Goal: Task Accomplishment & Management: Use online tool/utility

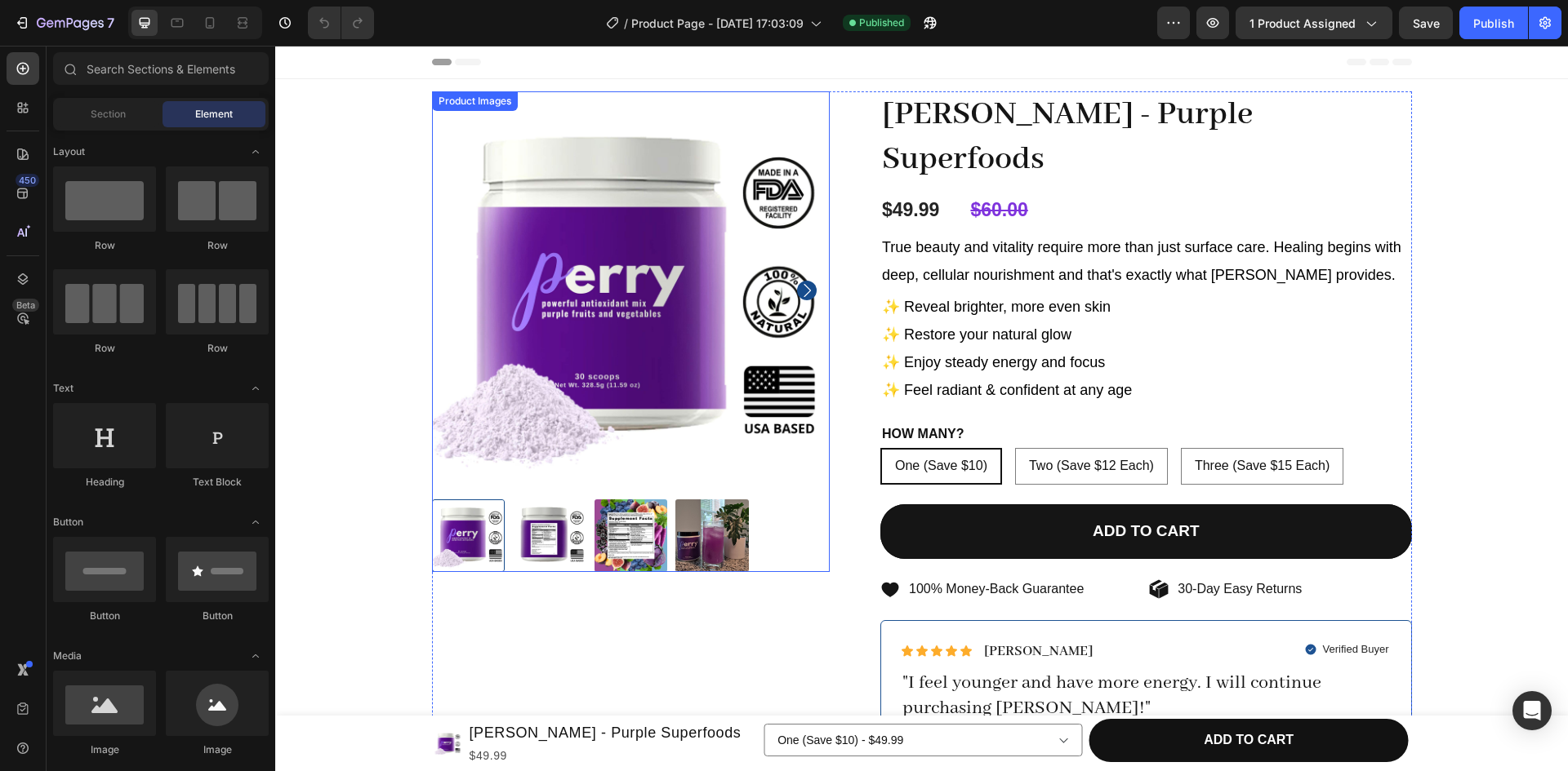
click at [748, 287] on img at bounding box center [630, 290] width 398 height 398
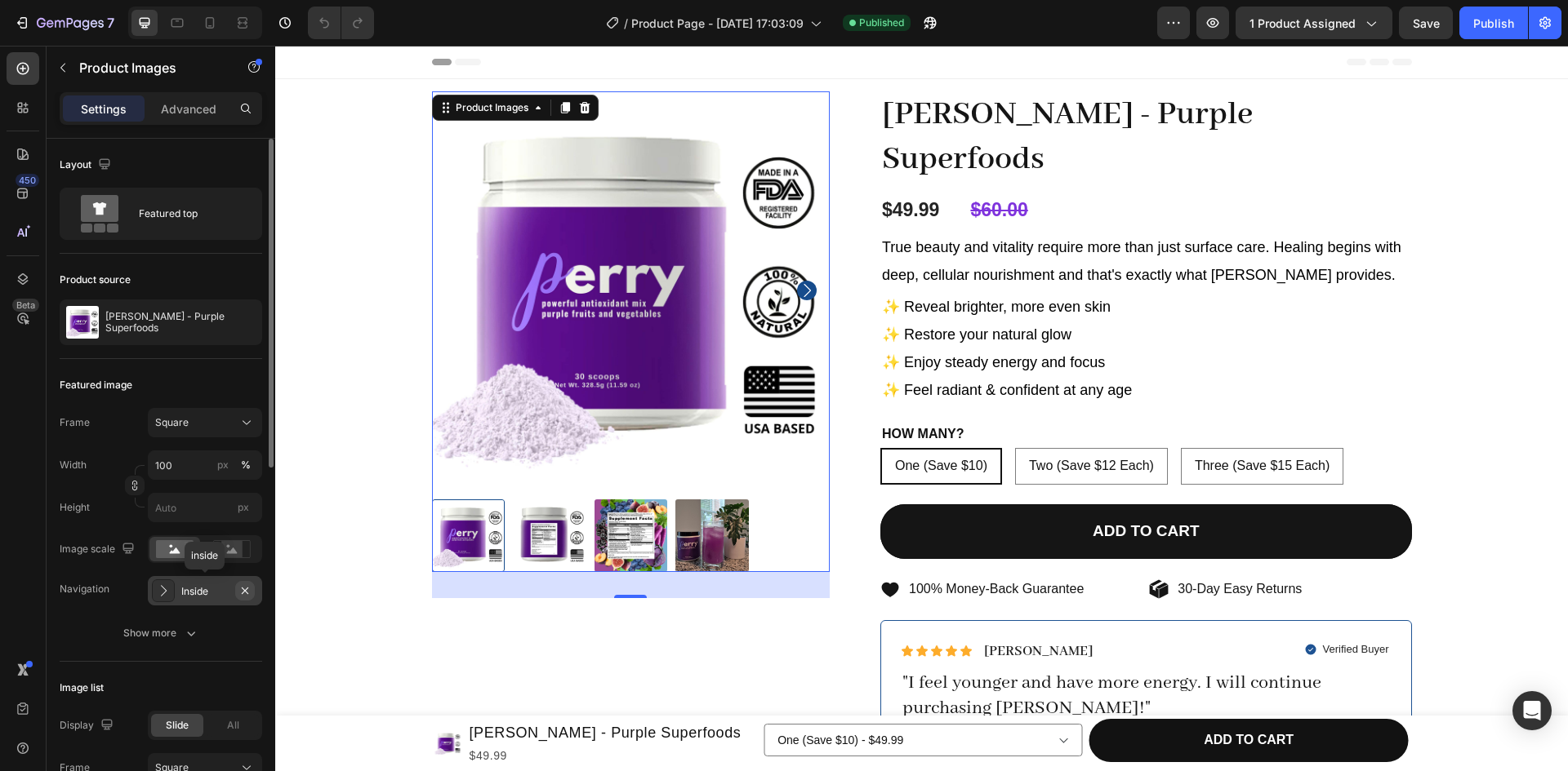
click at [250, 588] on icon "button" at bounding box center [245, 590] width 13 height 13
click at [1493, 14] on div "Publish" at bounding box center [1493, 23] width 41 height 17
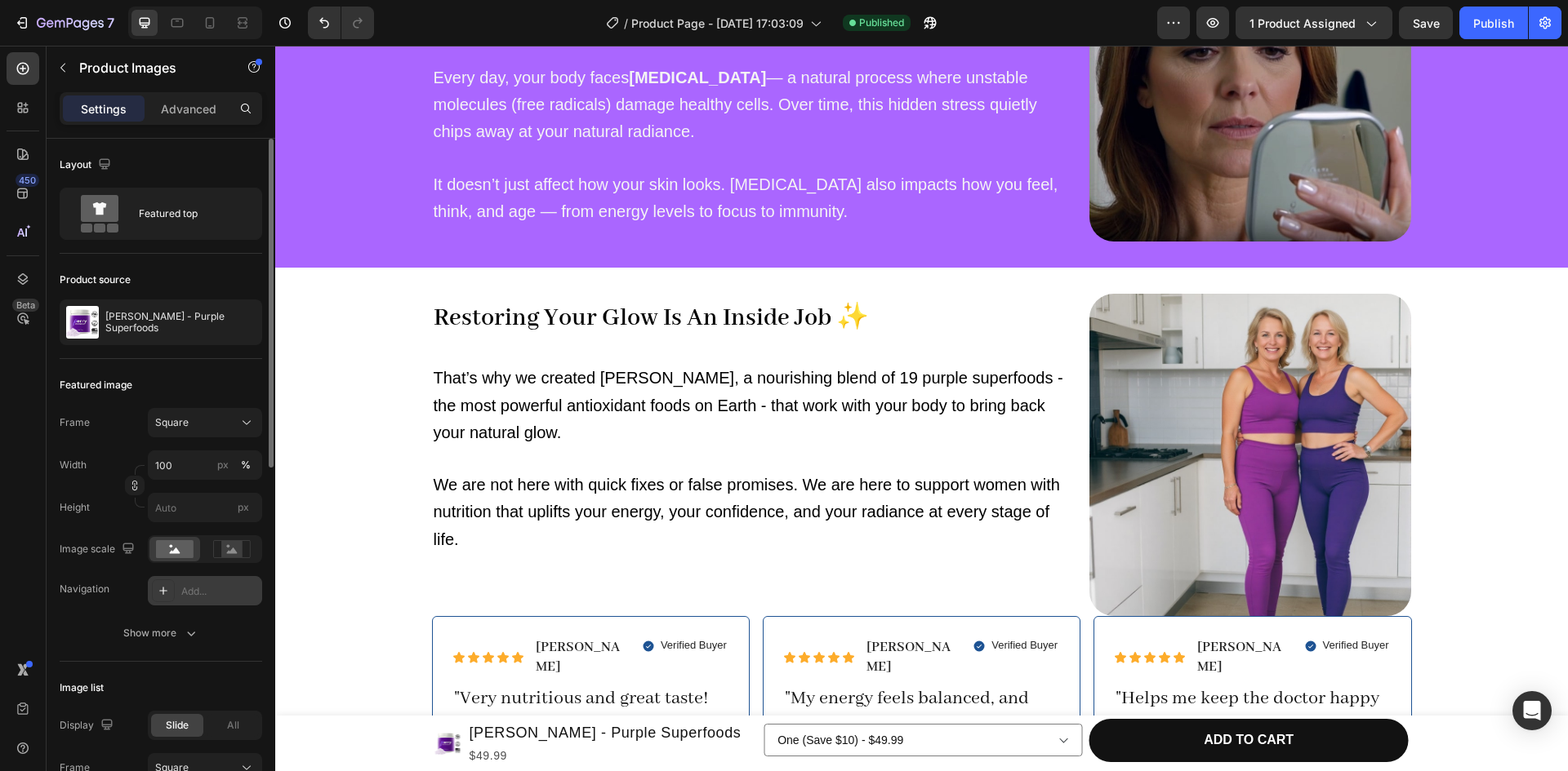
scroll to position [1184, 0]
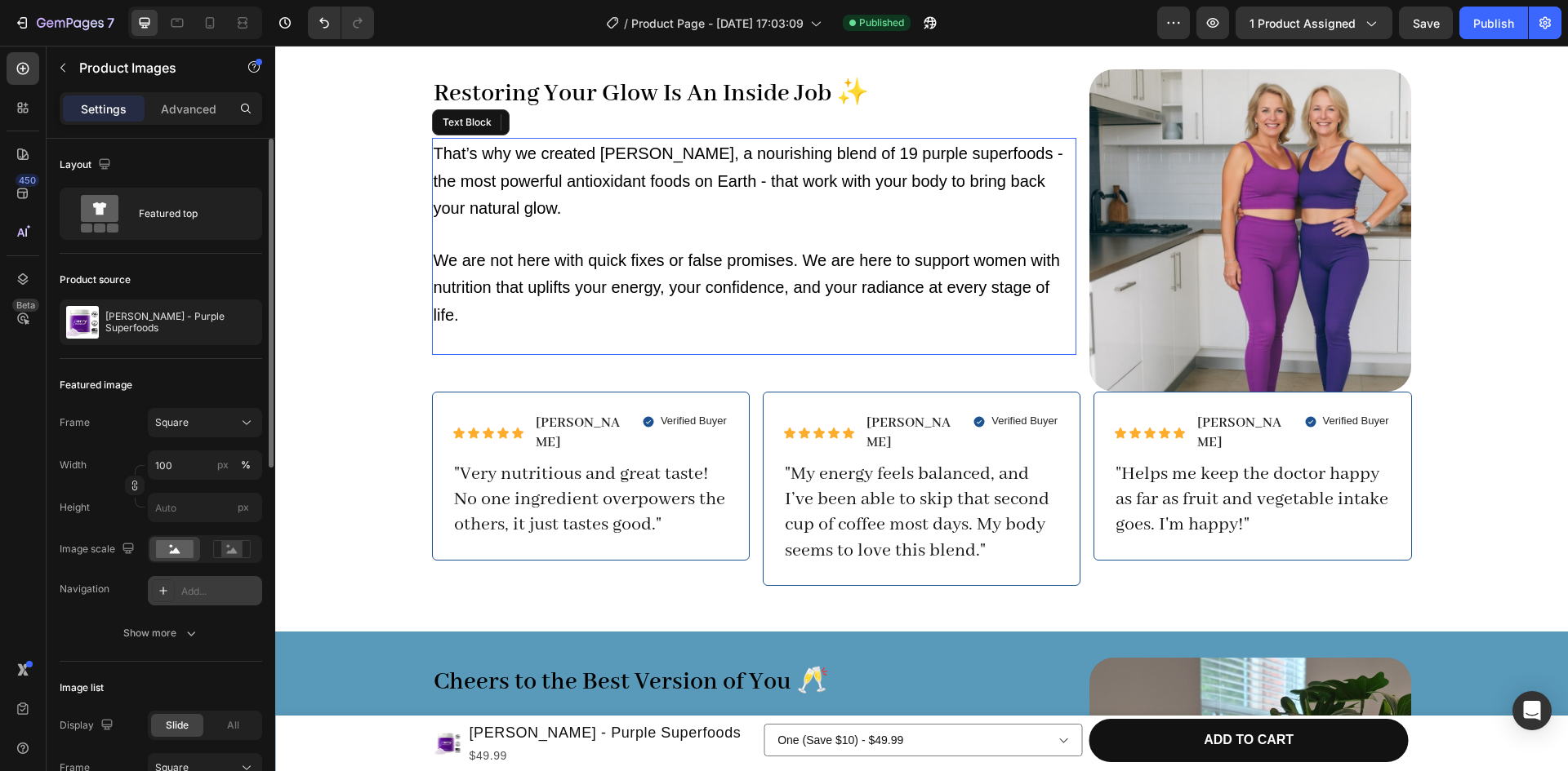
click at [798, 352] on p "We are not here with quick fixes or false promises. We are here to support wome…" at bounding box center [754, 287] width 641 height 132
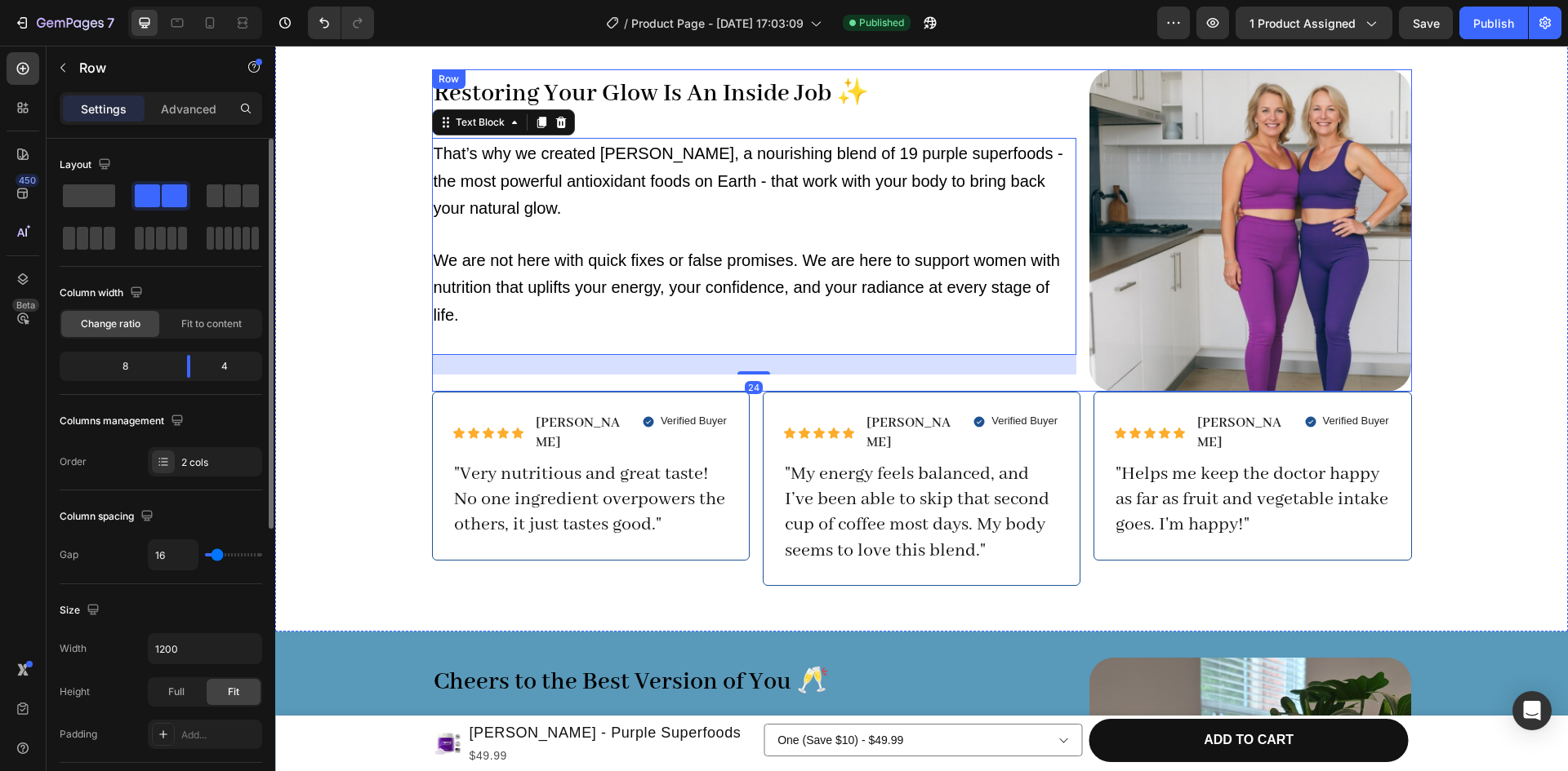
click at [832, 384] on div "Restoring Your Glow Is An Inside Job ✨ Heading That’s why we created [PERSON_NA…" at bounding box center [753, 230] width 644 height 322
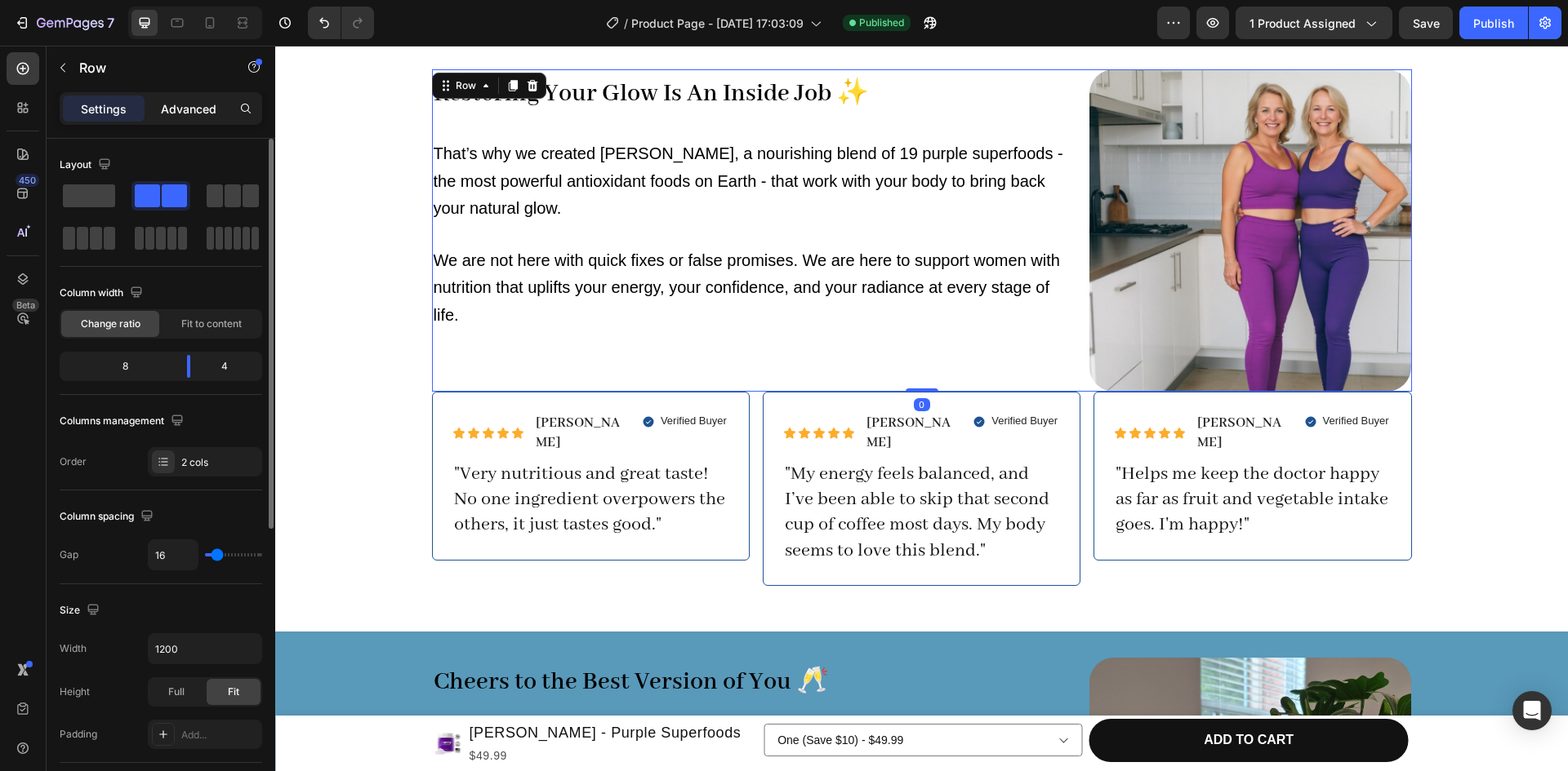
click at [210, 107] on p "Advanced" at bounding box center [188, 108] width 55 height 17
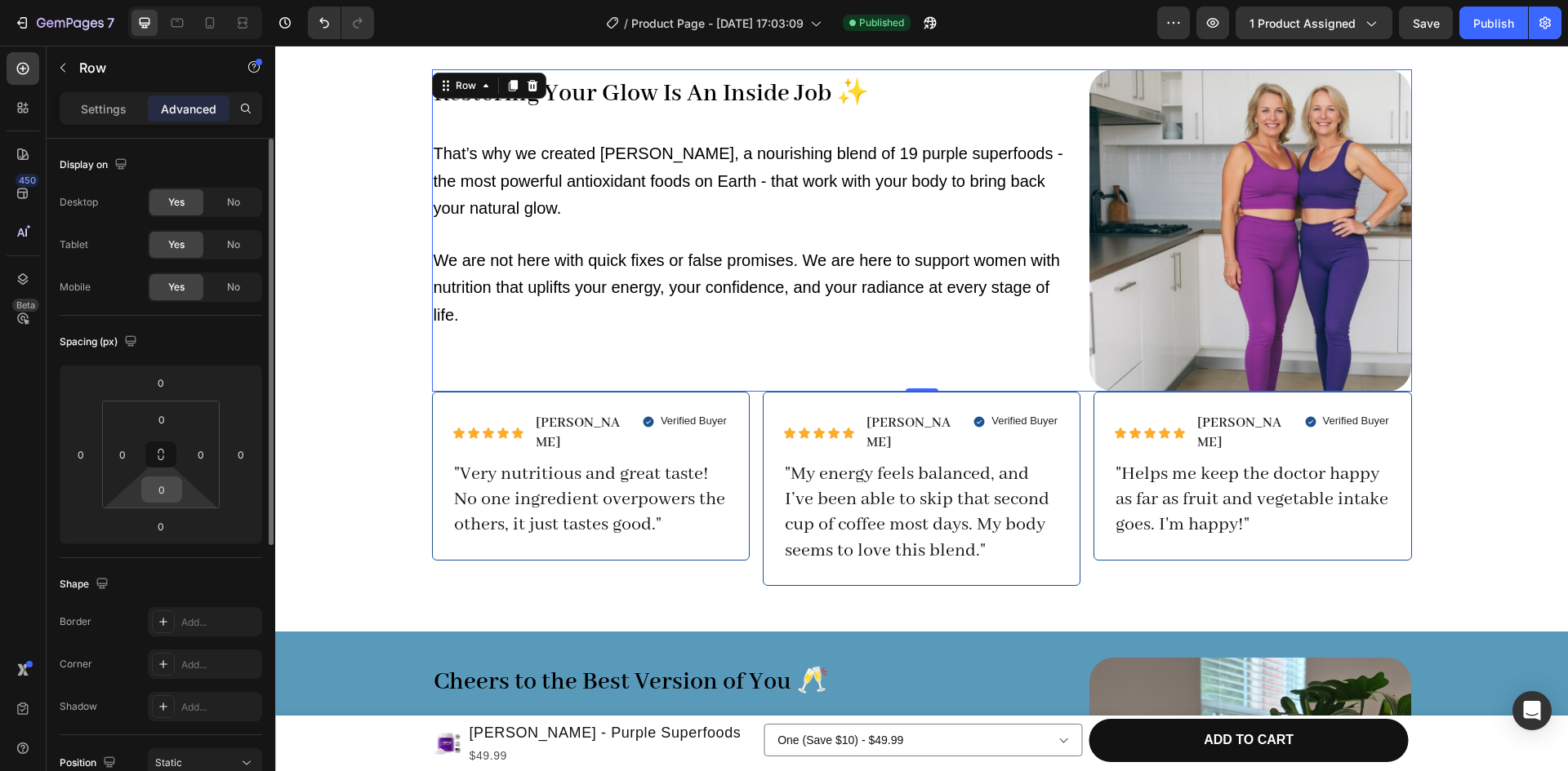
click at [163, 495] on input "0" at bounding box center [162, 489] width 33 height 24
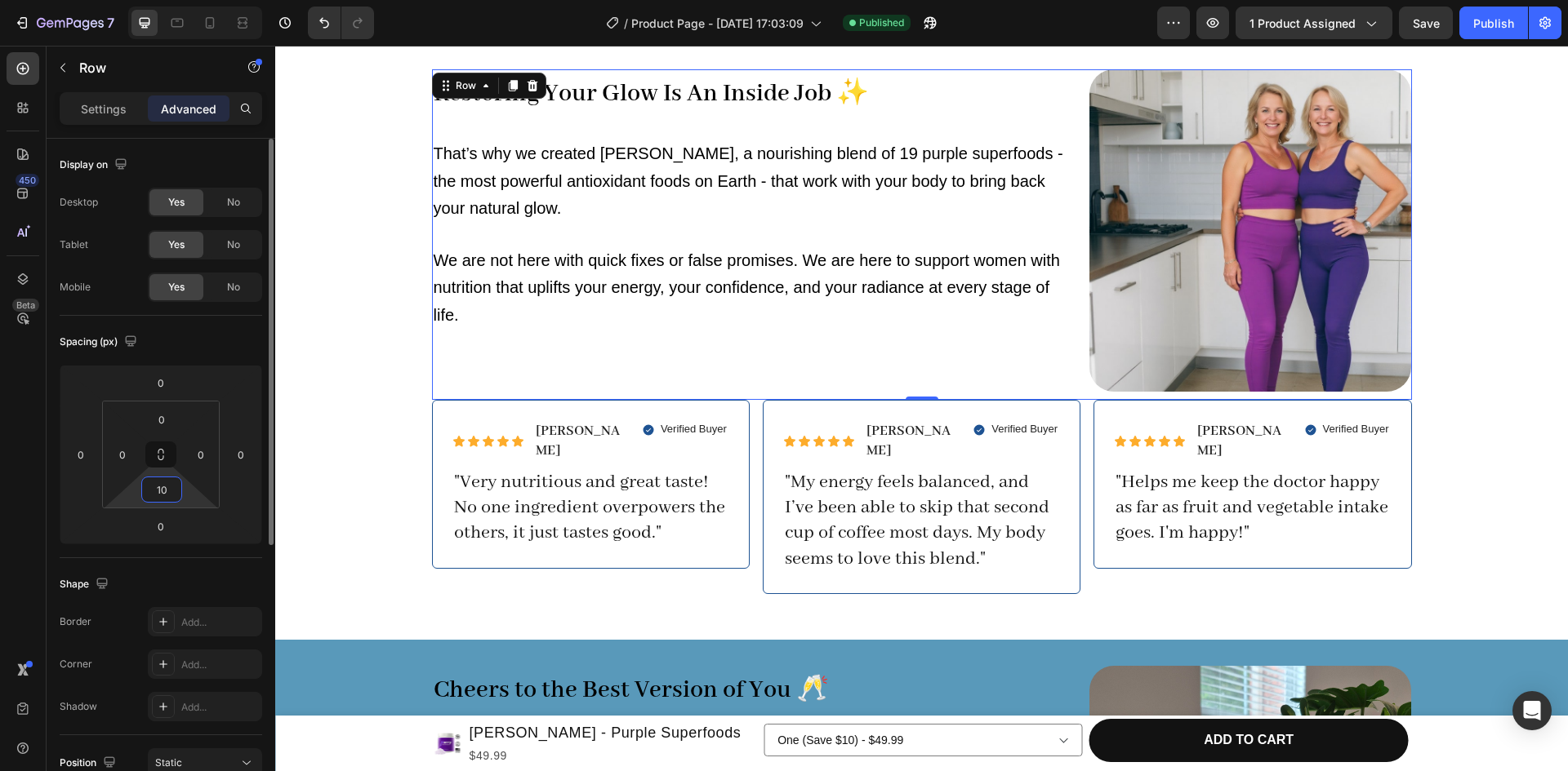
click at [163, 495] on input "10" at bounding box center [162, 489] width 33 height 24
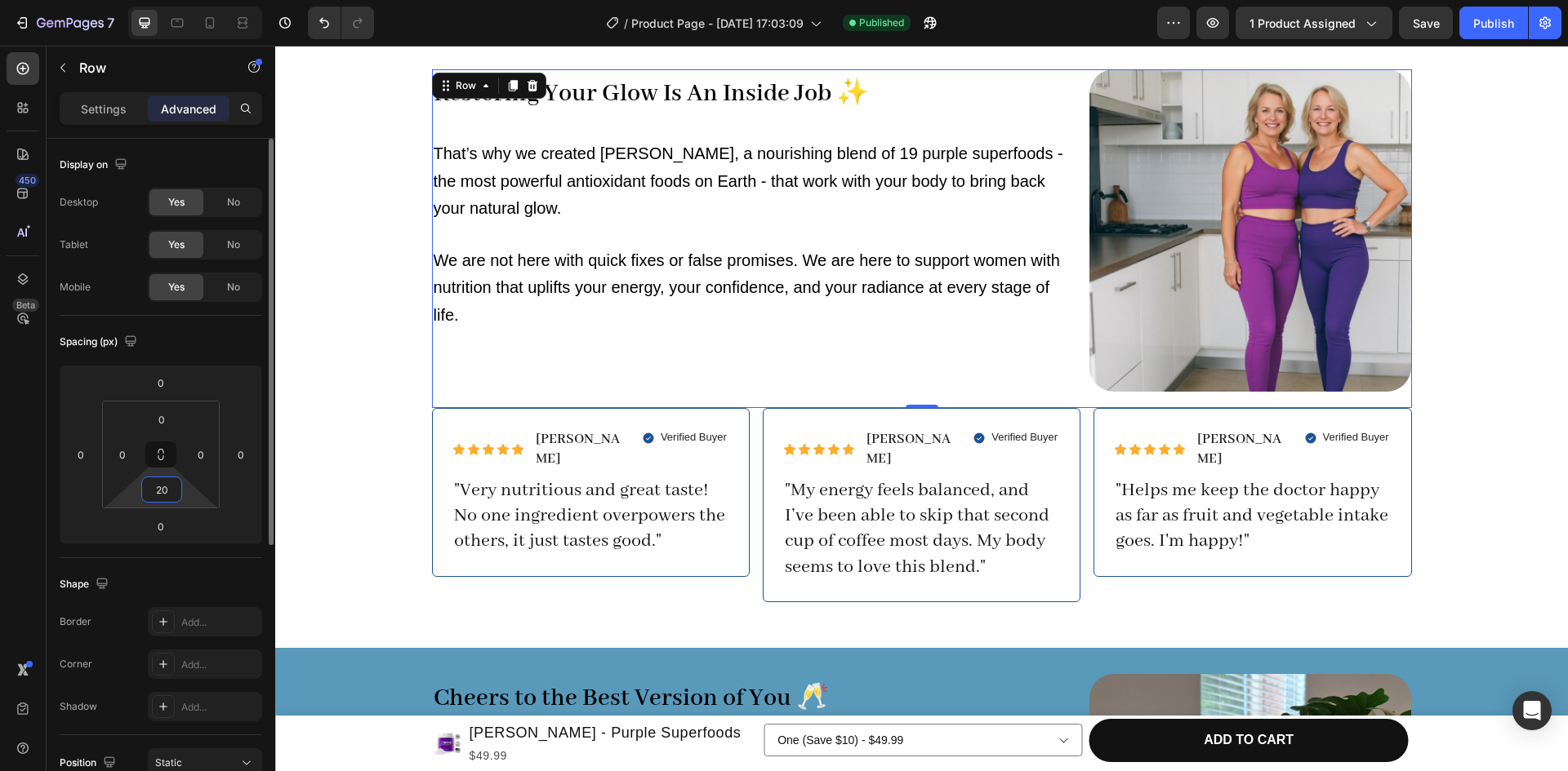
type input "20"
click at [210, 24] on icon at bounding box center [210, 23] width 16 height 16
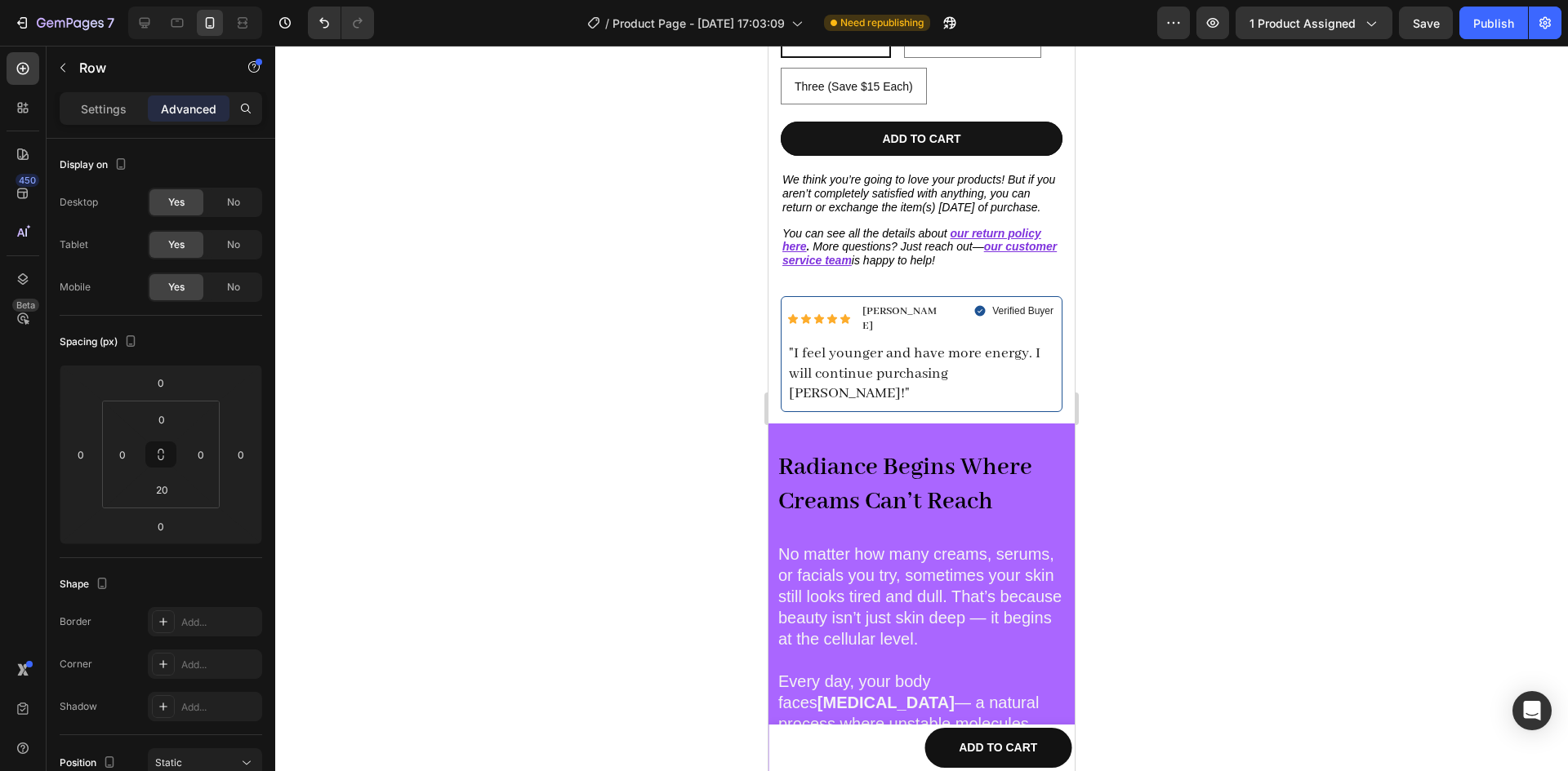
scroll to position [702, 0]
click at [1508, 14] on div "Publish" at bounding box center [1493, 23] width 41 height 17
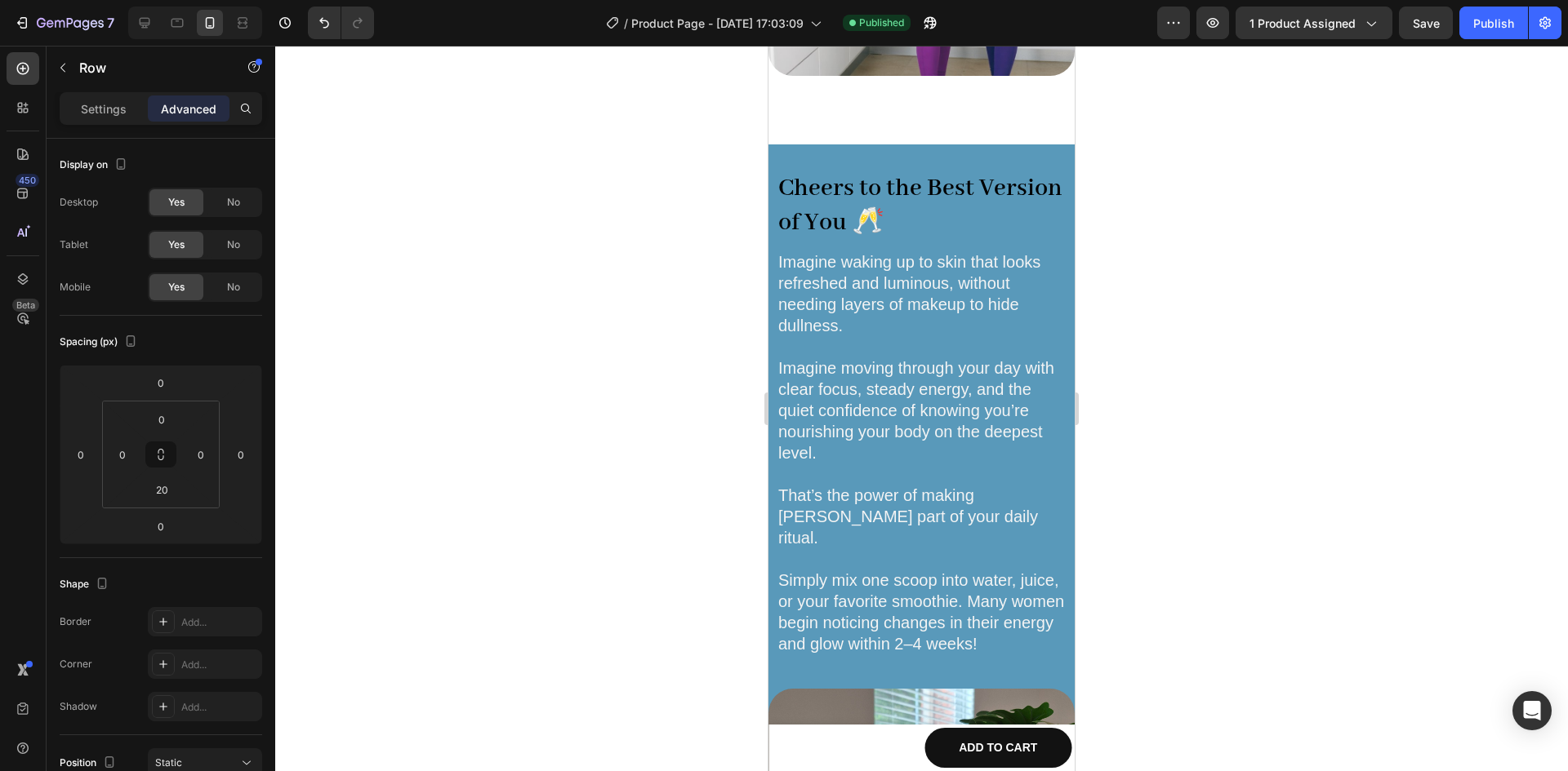
scroll to position [2117, 0]
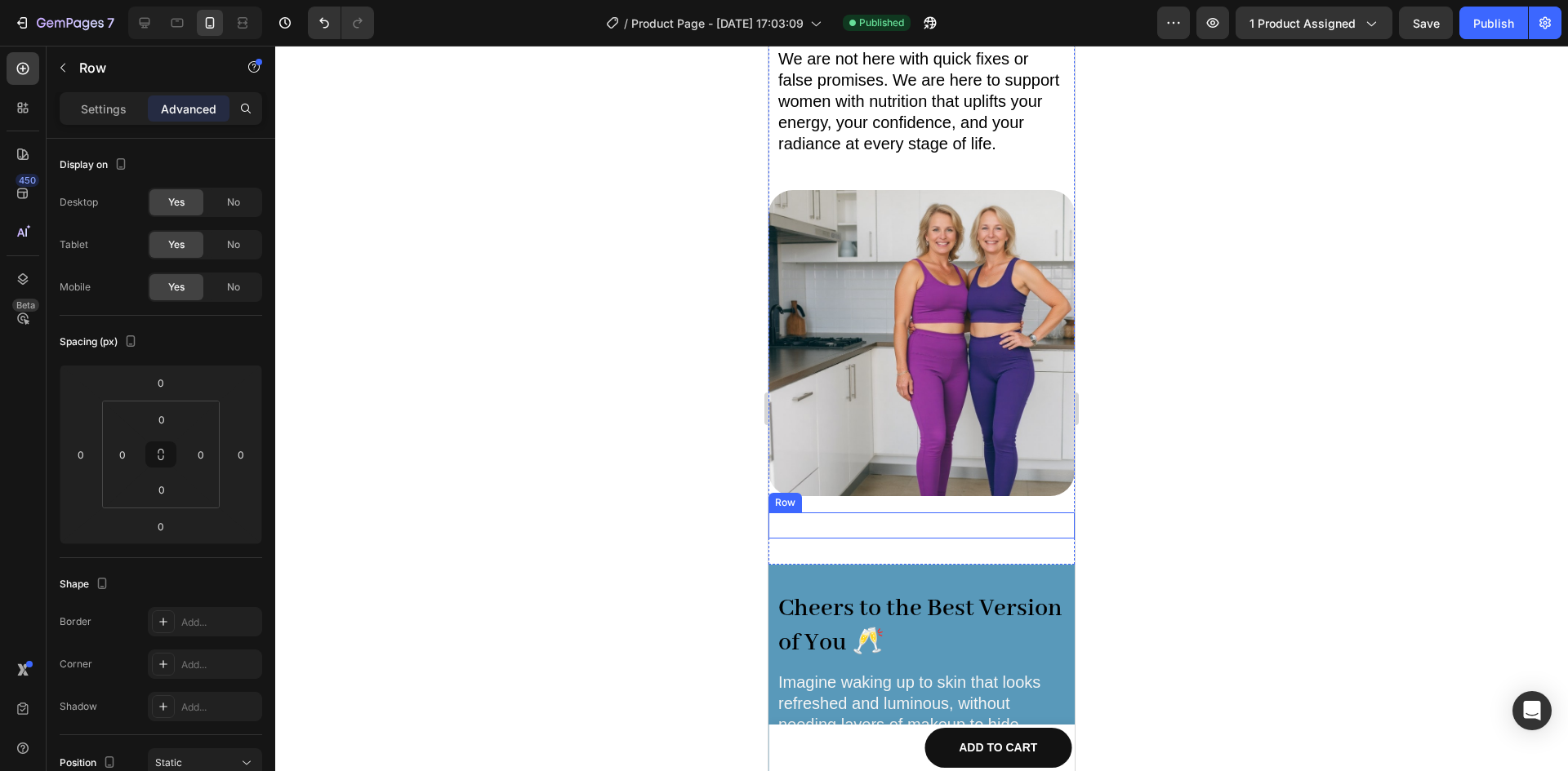
click at [915, 533] on div "Icon Icon Icon Icon Icon Icon List [PERSON_NAME] Text Block Row Verified Buyer …" at bounding box center [921, 525] width 306 height 26
click at [154, 25] on div at bounding box center [145, 23] width 26 height 26
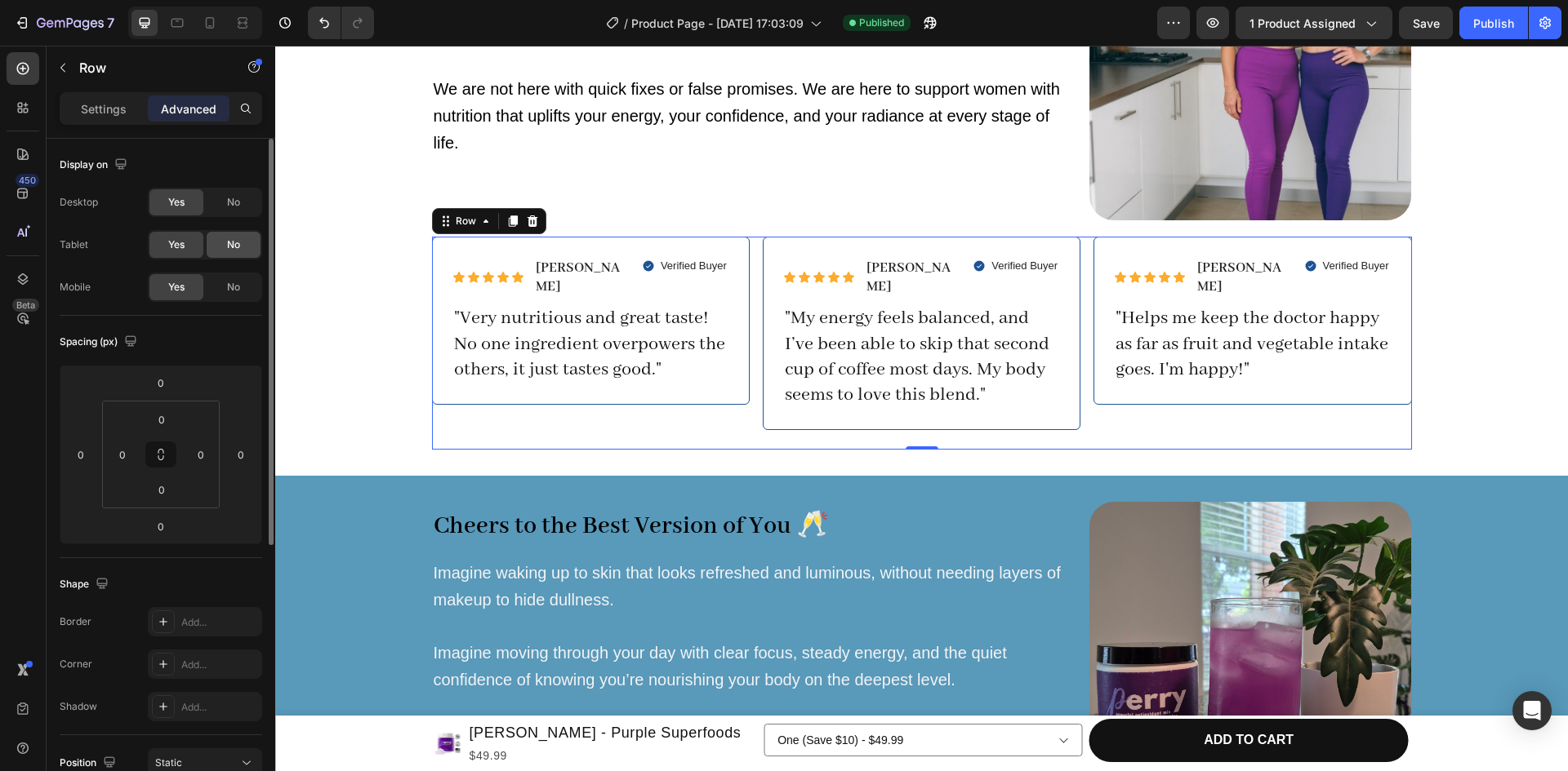
scroll to position [2154, 0]
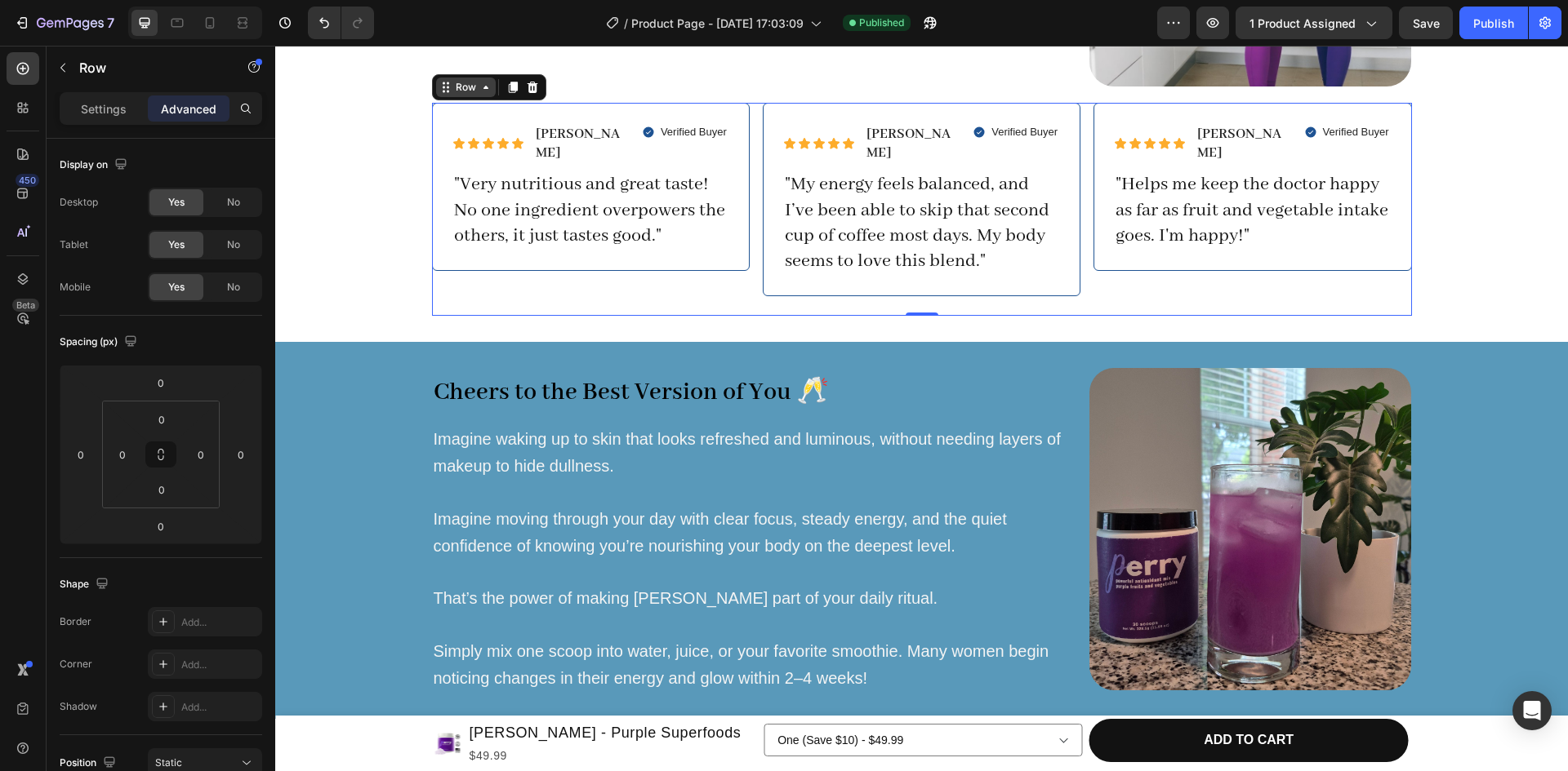
click at [454, 85] on div "Row" at bounding box center [466, 88] width 27 height 14
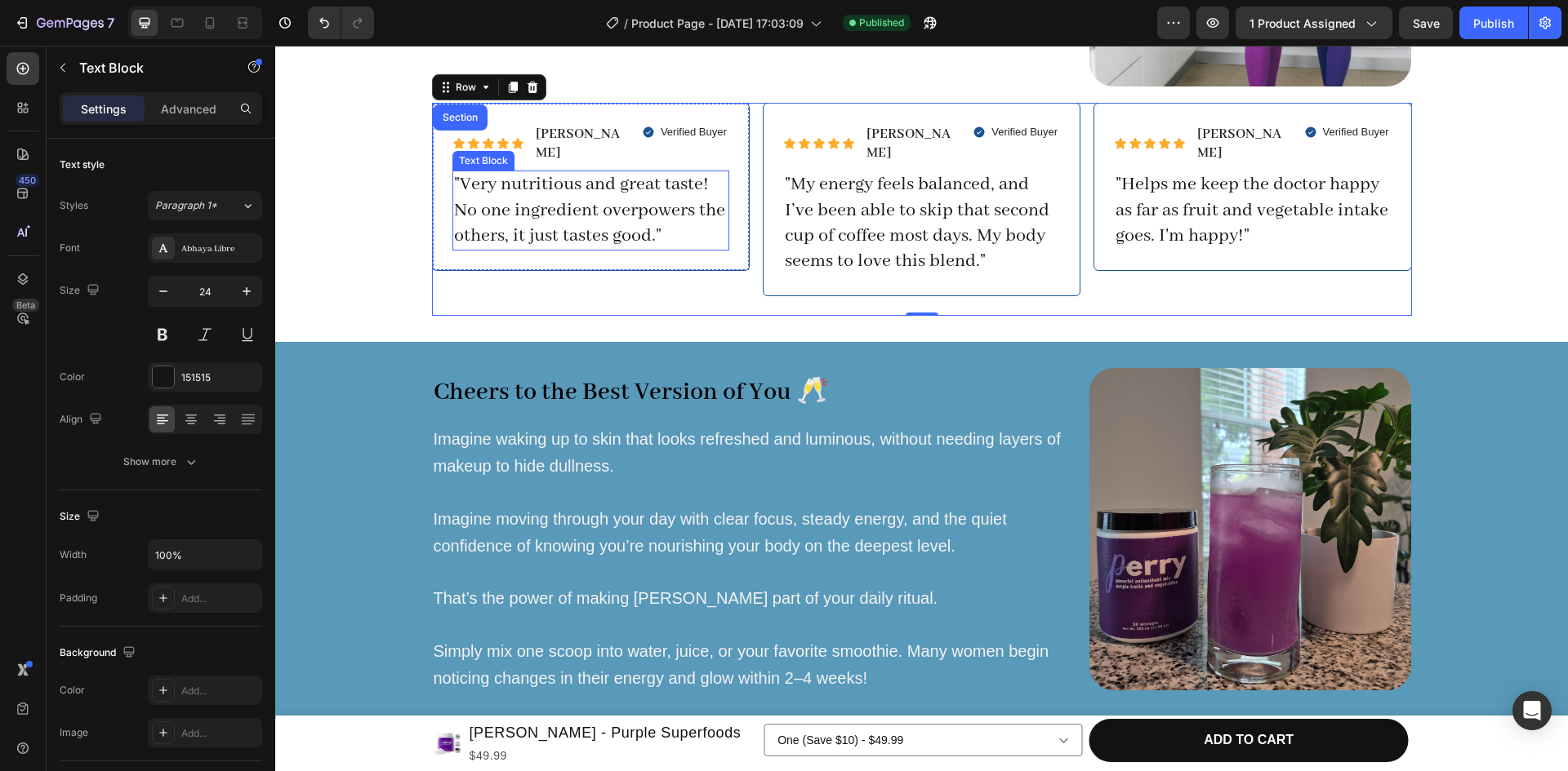
click at [522, 183] on p ""Very nutritious and great taste! No one ingredient overpowers the others, it j…" at bounding box center [591, 210] width 274 height 77
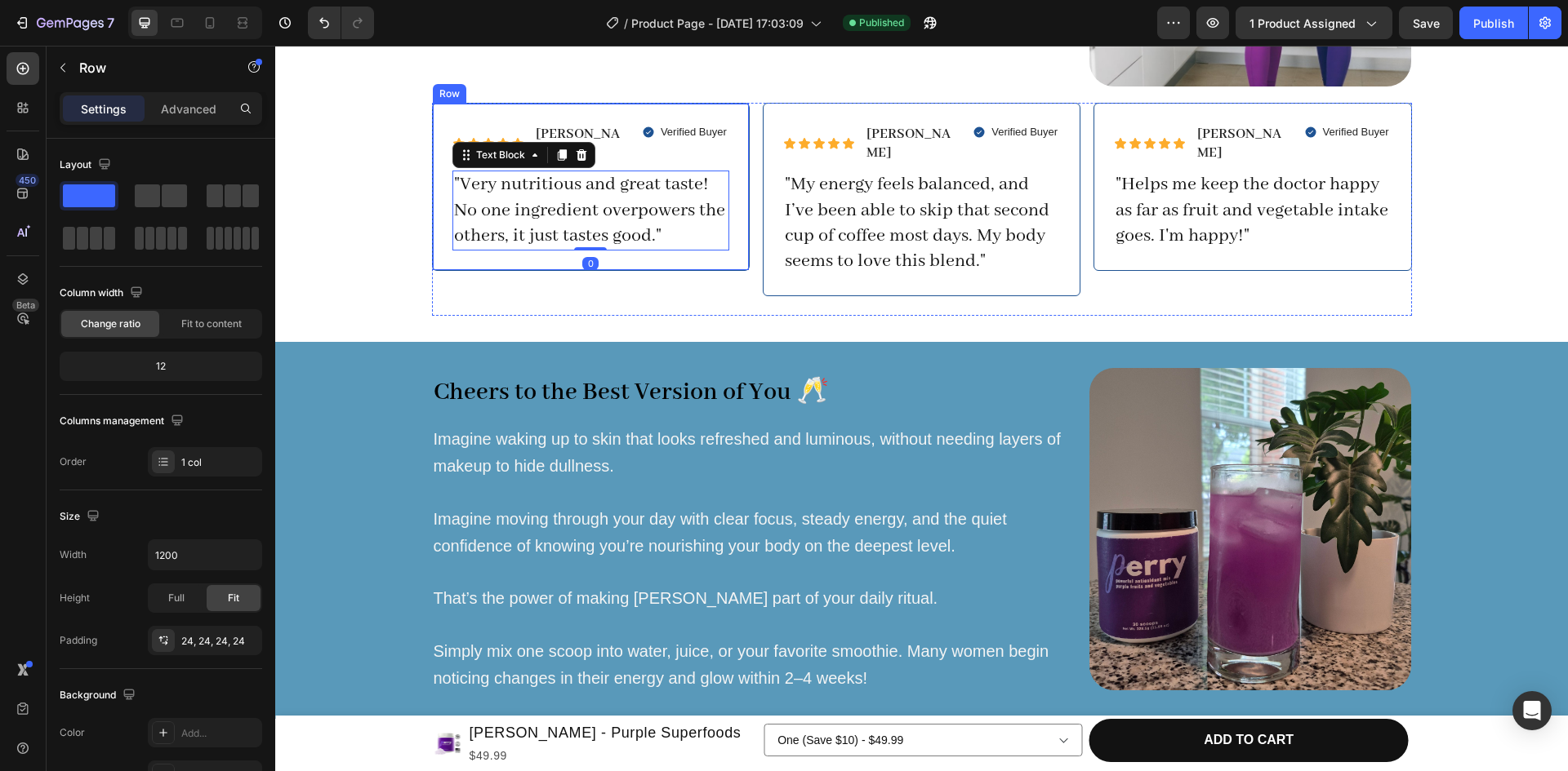
click at [434, 237] on div "Icon Icon Icon Icon Icon Icon List [PERSON_NAME] Text Block Row Verified Buyer …" at bounding box center [591, 187] width 318 height 168
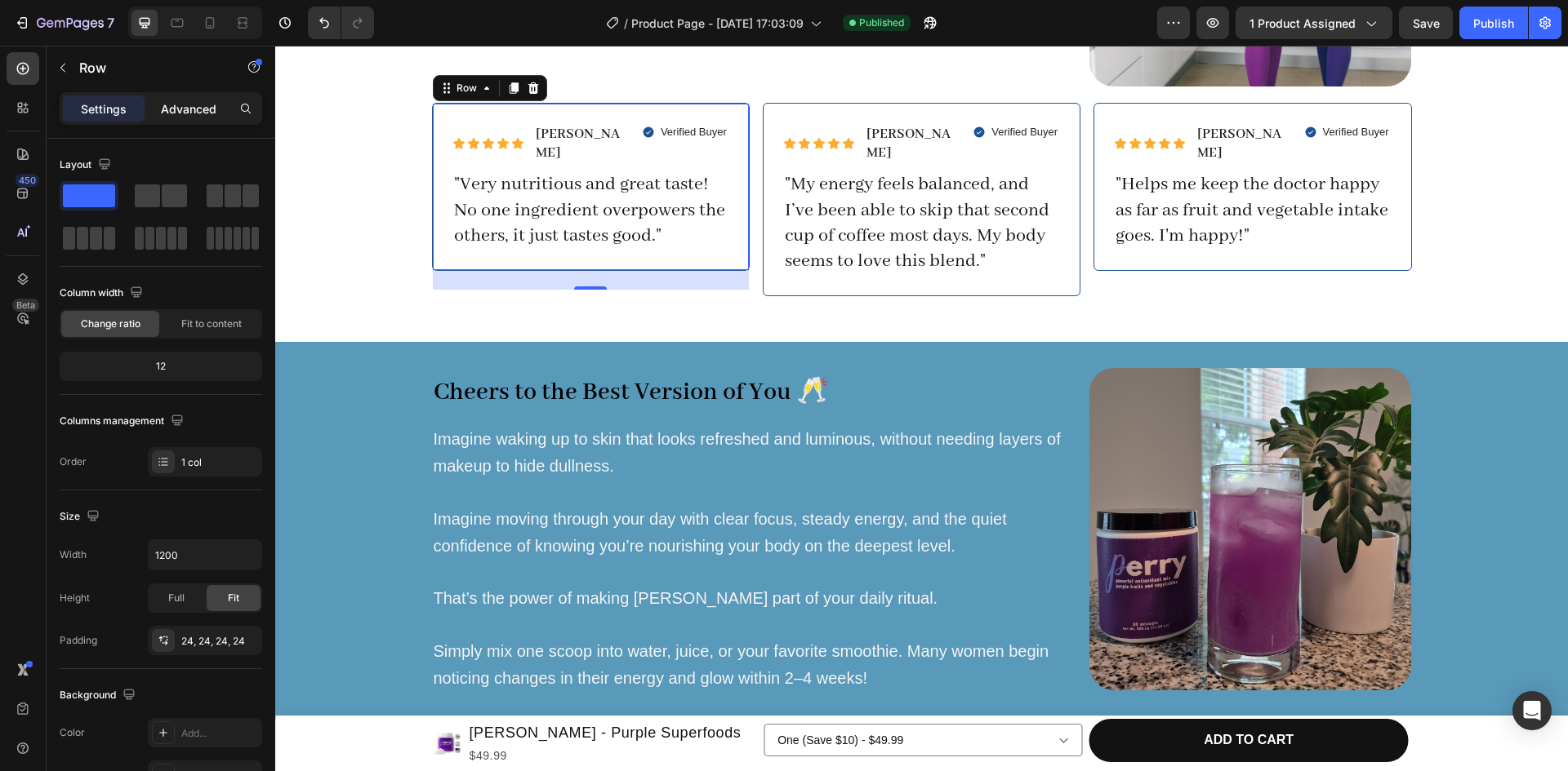
click at [188, 100] on p "Advanced" at bounding box center [188, 108] width 55 height 17
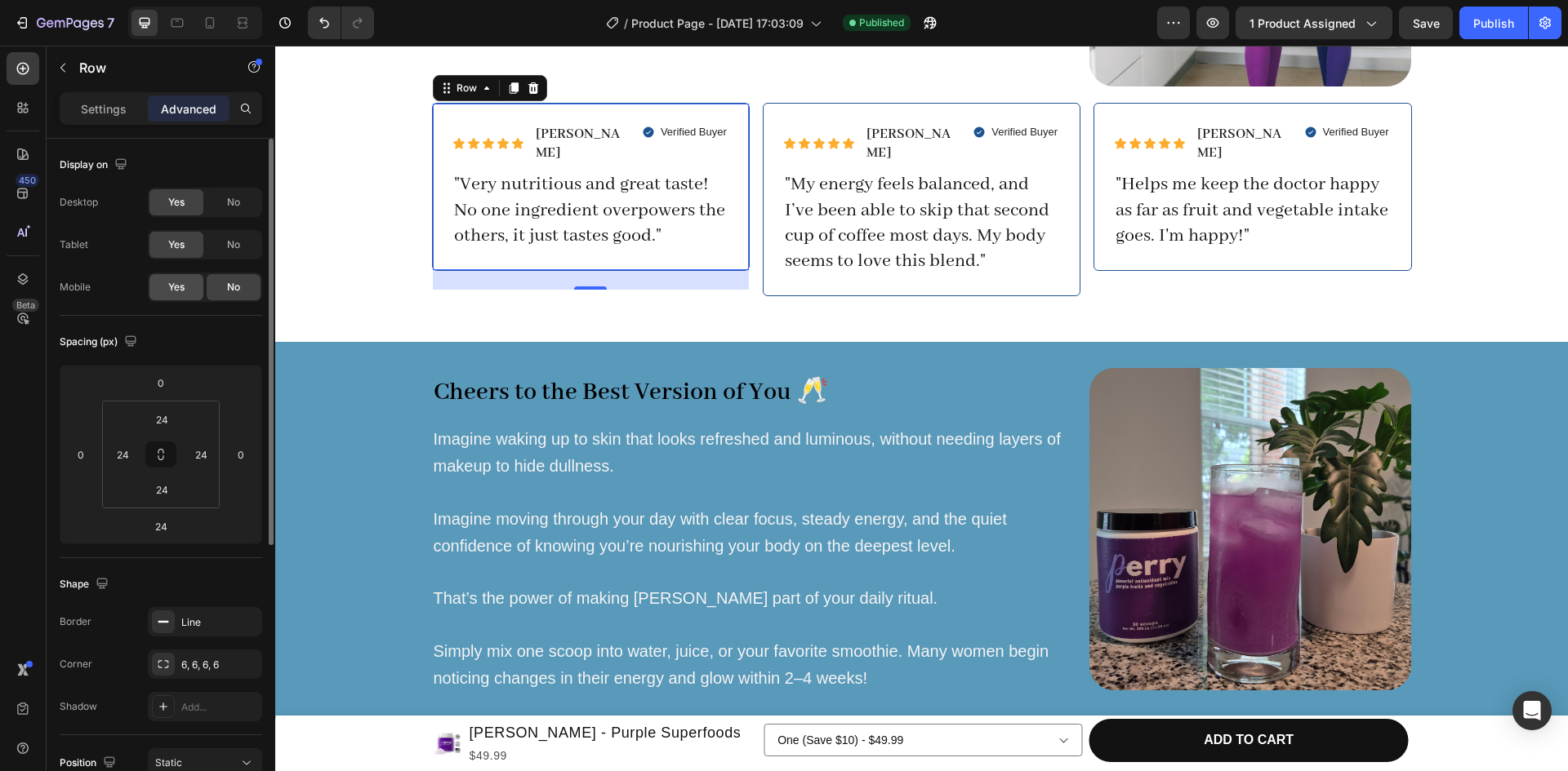
click at [173, 282] on span "Yes" at bounding box center [176, 287] width 16 height 14
click at [779, 285] on div "Icon Icon Icon Icon Icon Icon List [PERSON_NAME] Text Block Row Verified Buyer …" at bounding box center [921, 209] width 318 height 214
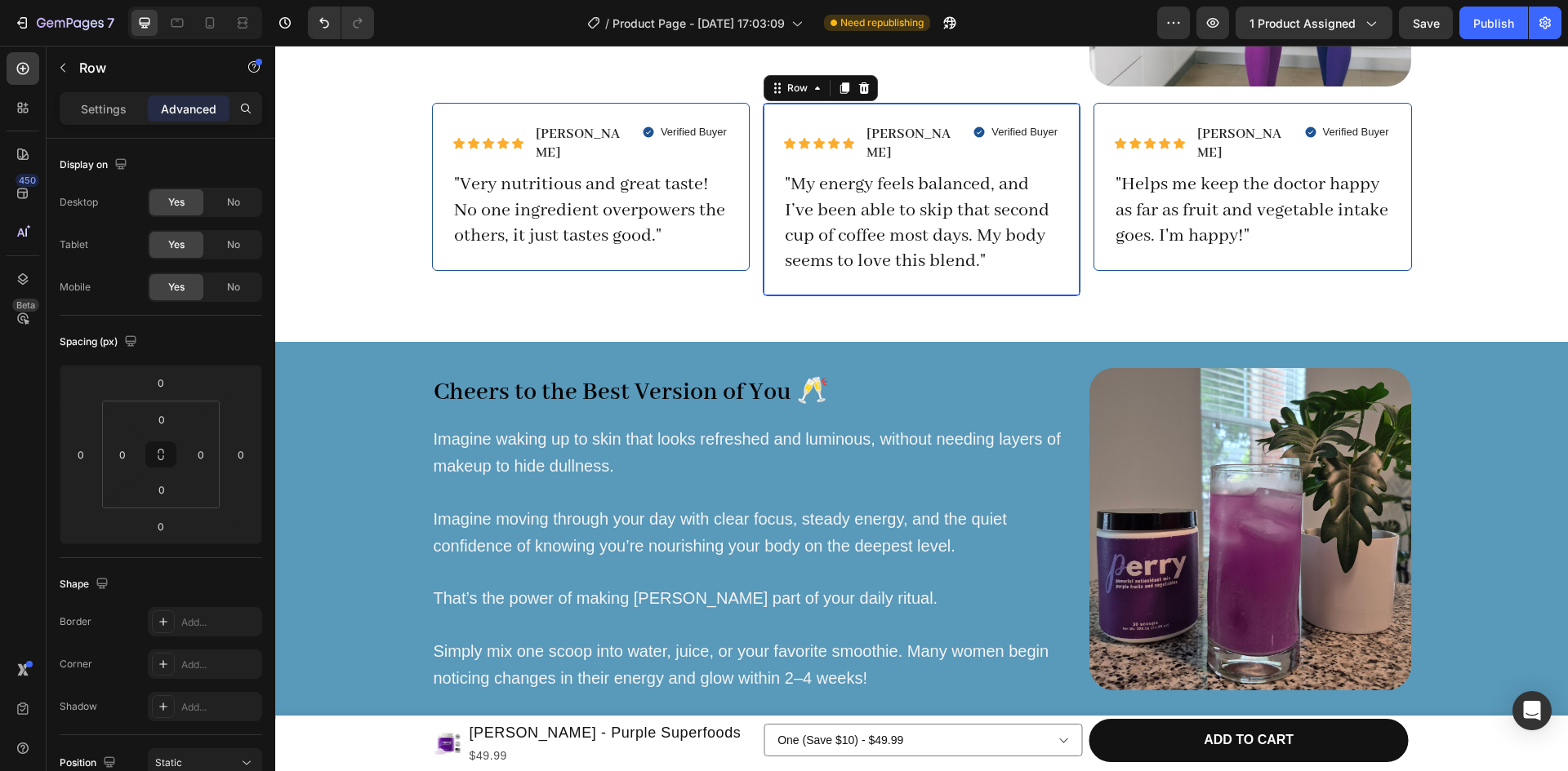
click at [776, 265] on div "Icon Icon Icon Icon Icon Icon List [PERSON_NAME] Text Block Row Verified Buyer …" at bounding box center [921, 200] width 318 height 194
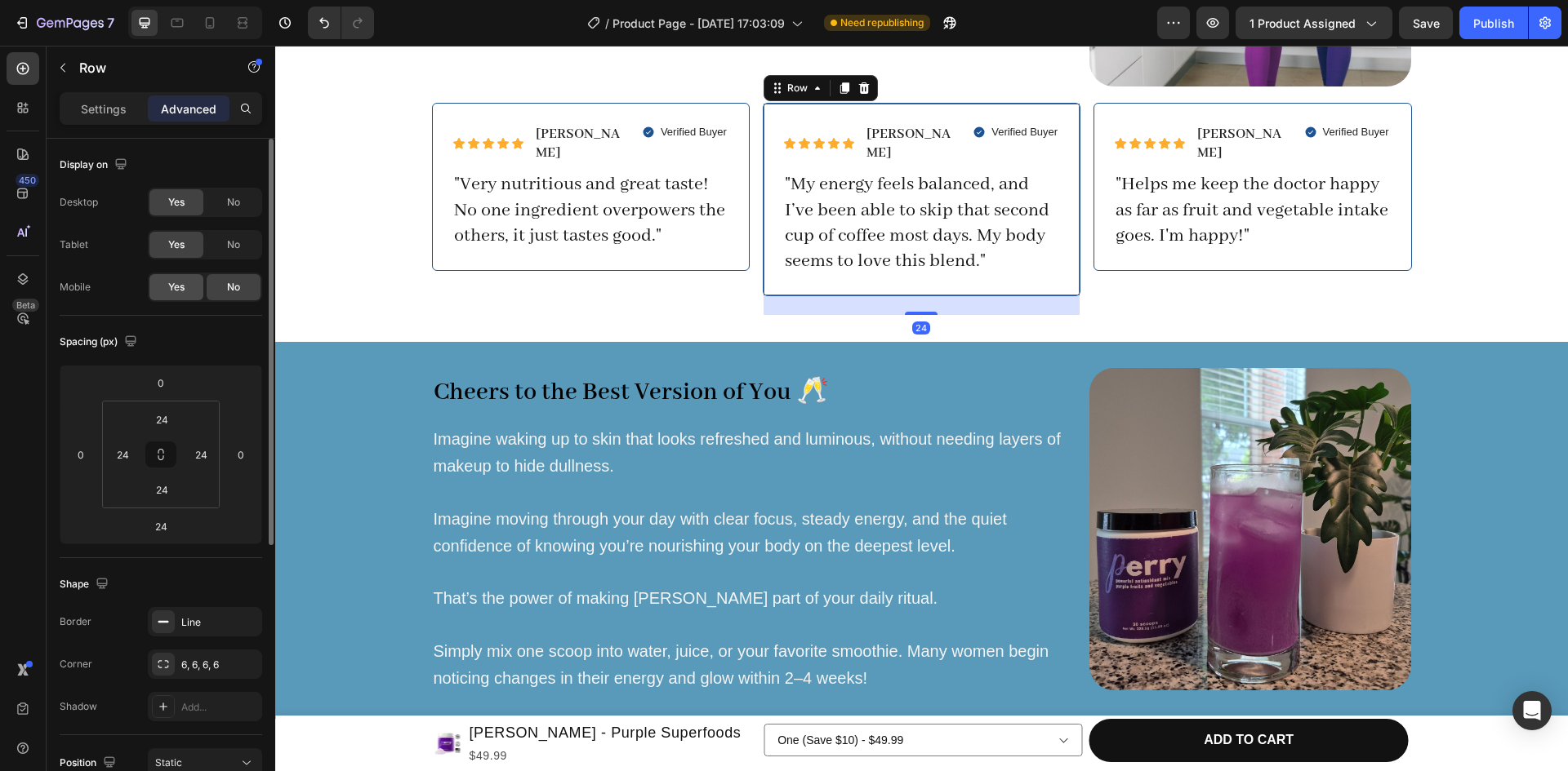
click at [186, 282] on div "Yes" at bounding box center [176, 287] width 54 height 26
click at [1107, 243] on div "Icon Icon Icon Icon Icon Icon List [PERSON_NAME] Text Block Row Verified Buyer …" at bounding box center [1253, 187] width 318 height 168
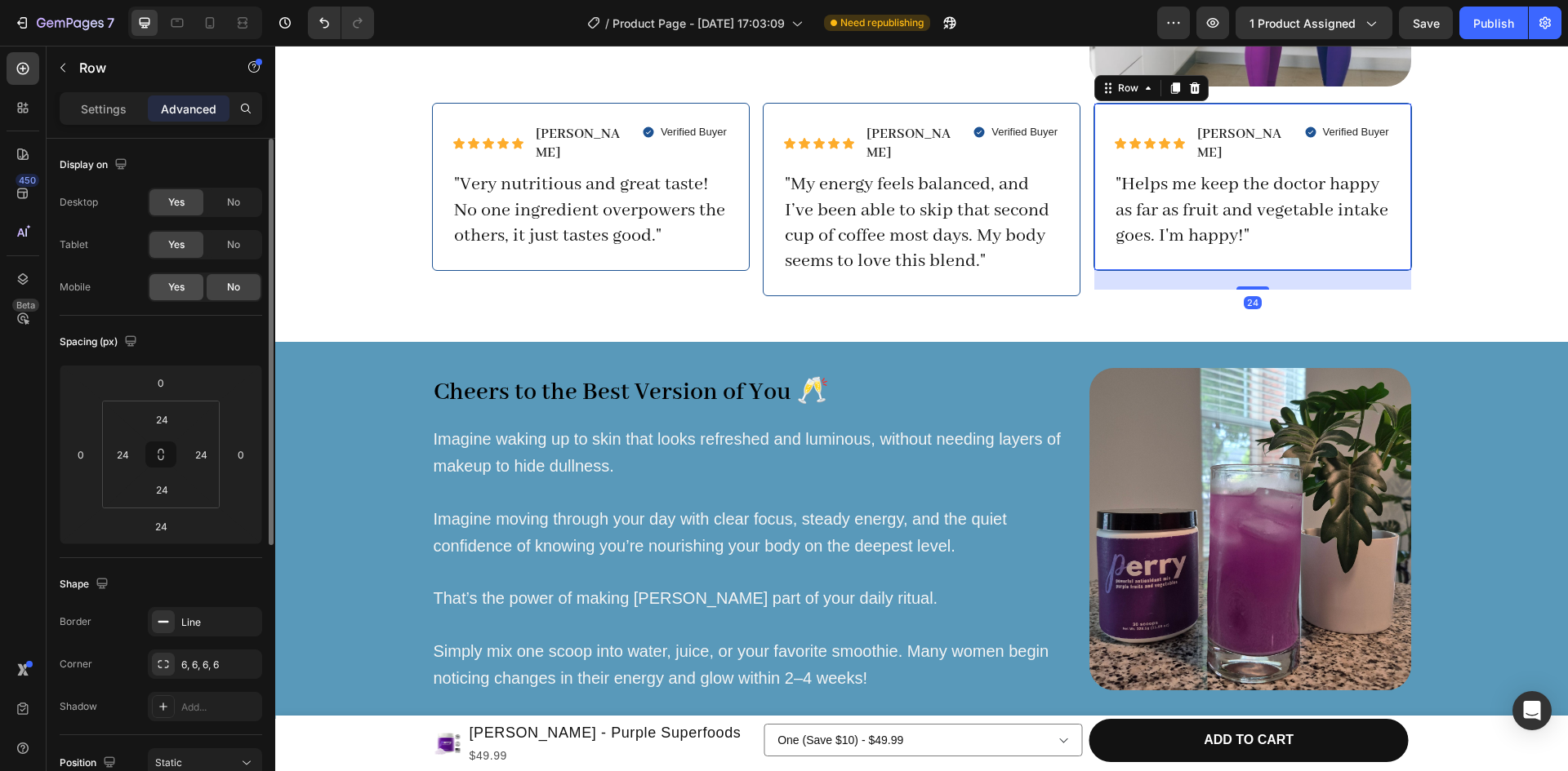
click at [172, 299] on div "Yes" at bounding box center [176, 287] width 54 height 26
click at [206, 19] on icon at bounding box center [210, 23] width 16 height 16
type input "0"
type input "7"
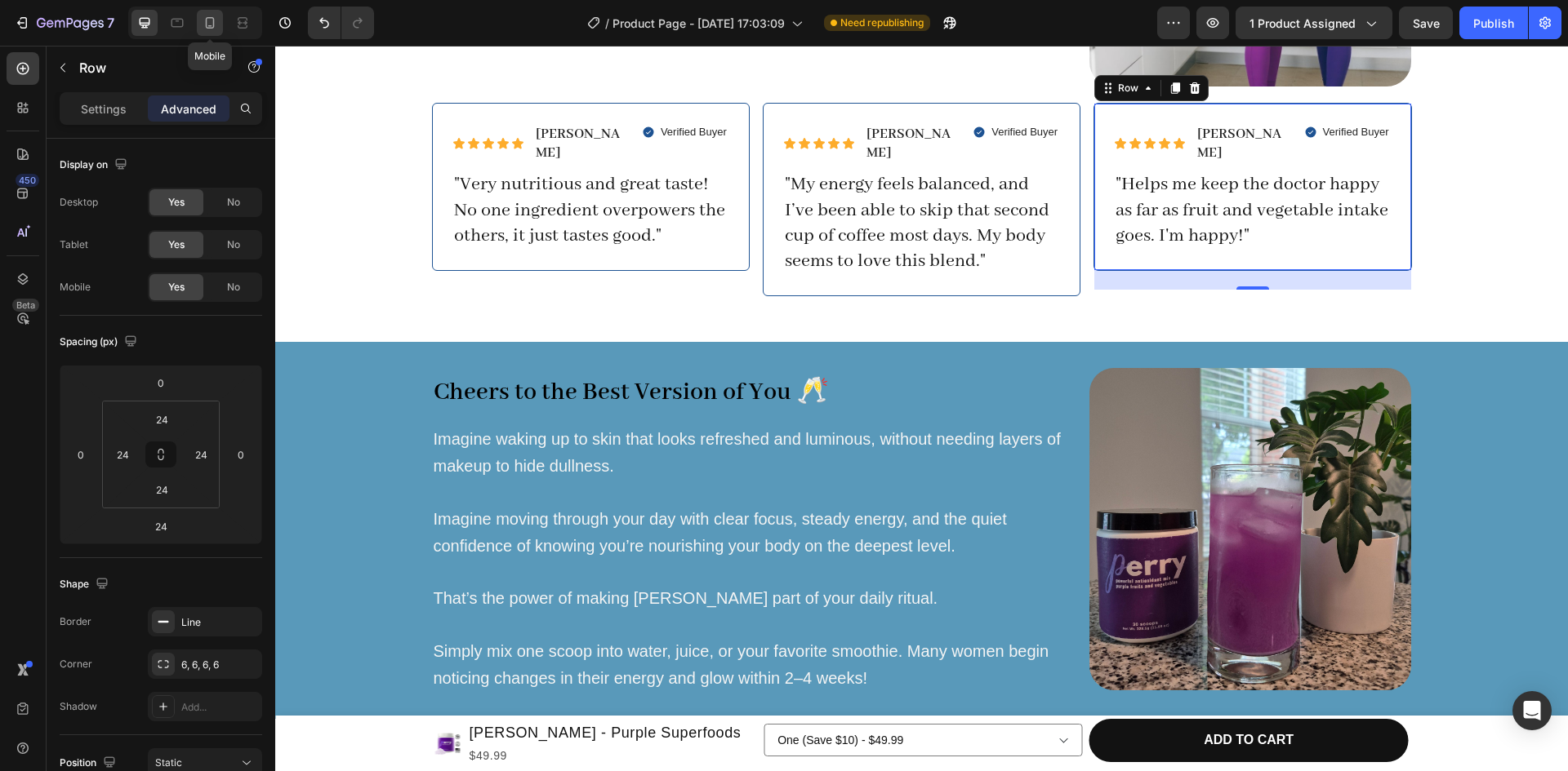
type input "7"
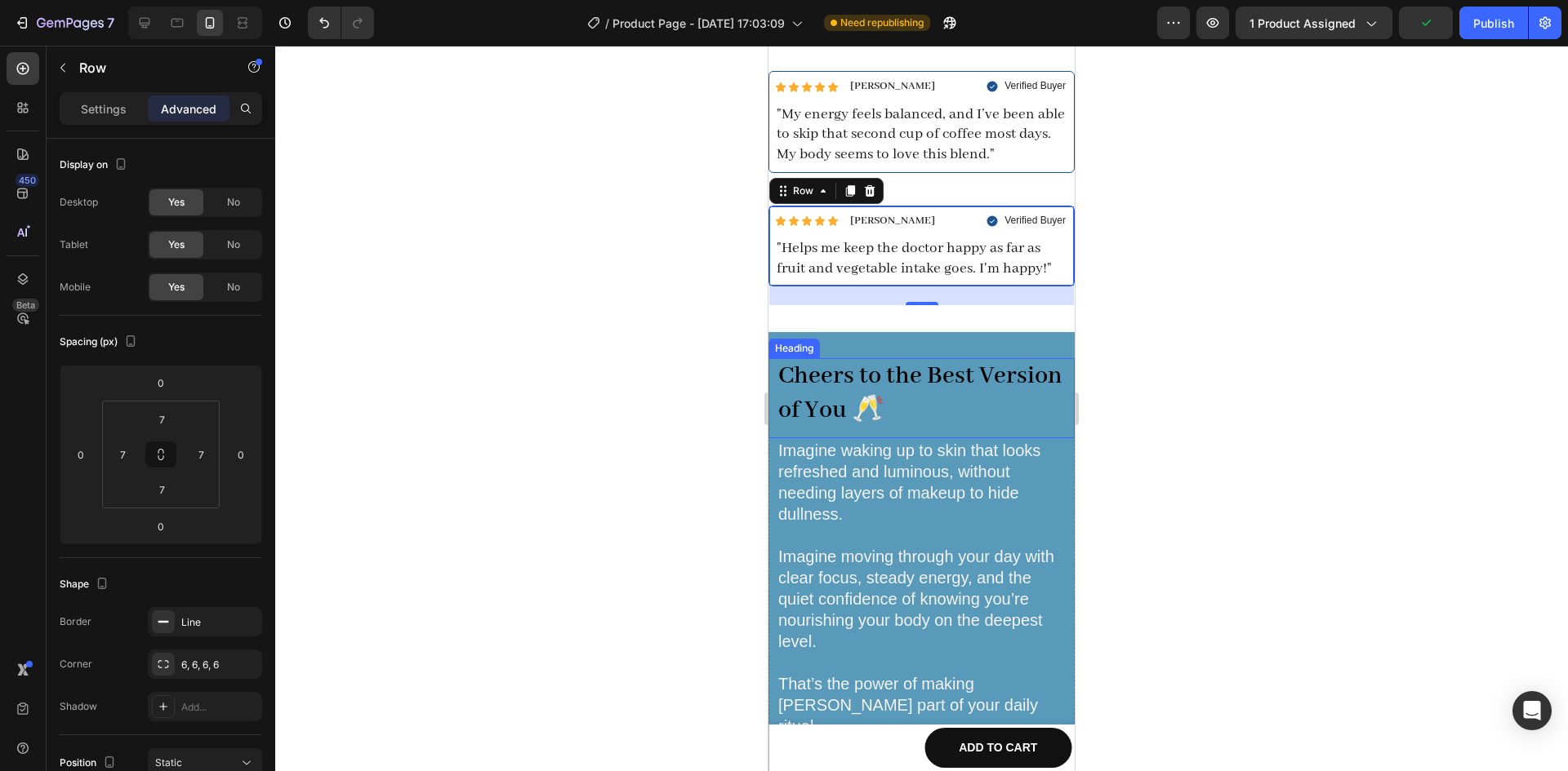
scroll to position [2694, 0]
click at [1475, 34] on button "Publish" at bounding box center [1494, 23] width 69 height 33
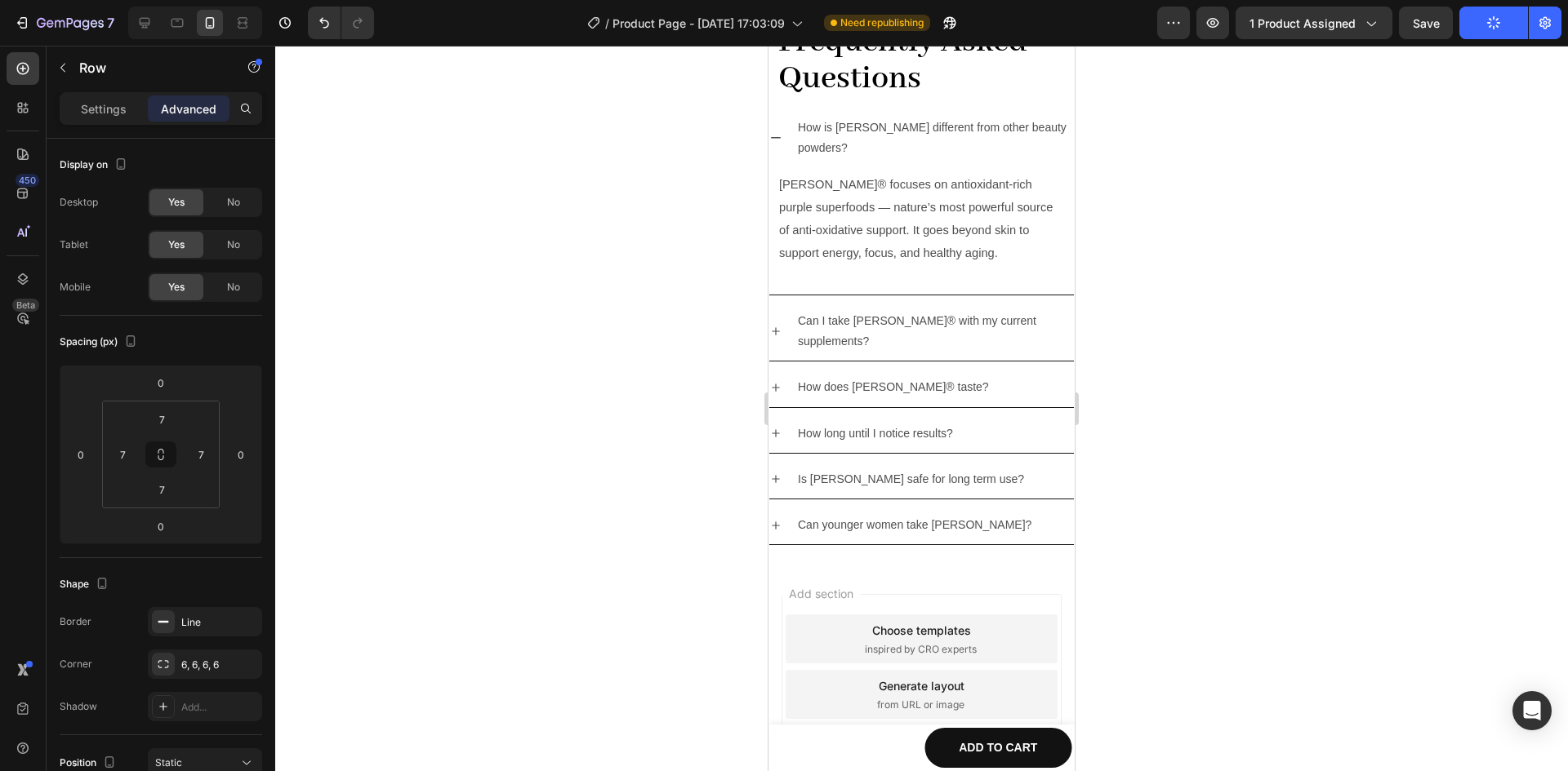
scroll to position [5073, 0]
